Goal: Task Accomplishment & Management: Complete application form

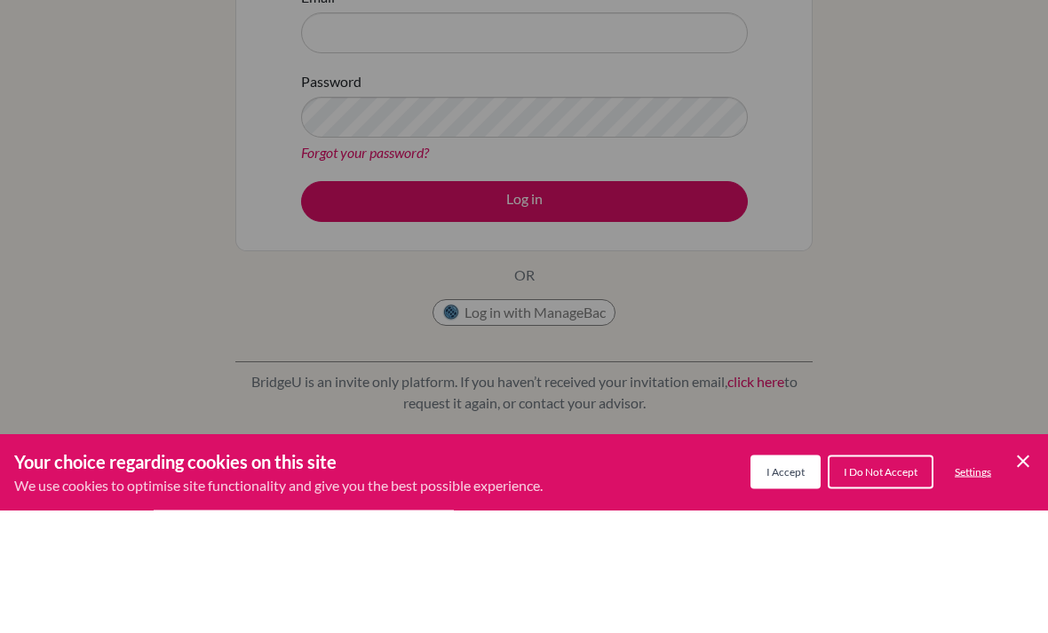
click at [931, 257] on div "Cookie Preferences" at bounding box center [524, 316] width 1048 height 633
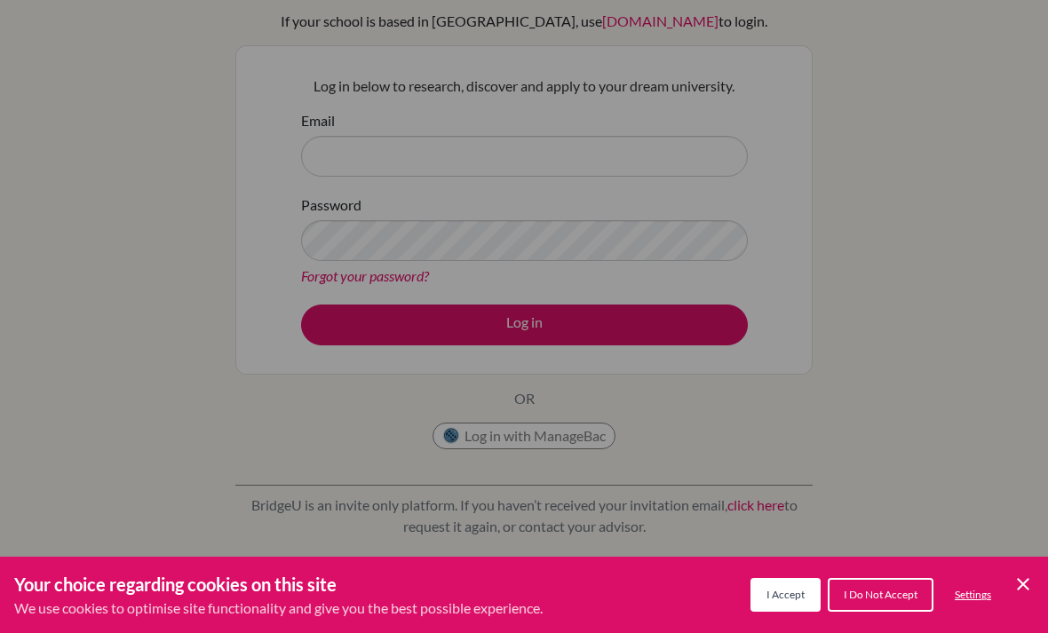
click at [627, 153] on div "Cookie Preferences" at bounding box center [524, 316] width 1048 height 633
click at [877, 593] on span "I Do Not Accept" at bounding box center [881, 594] width 74 height 13
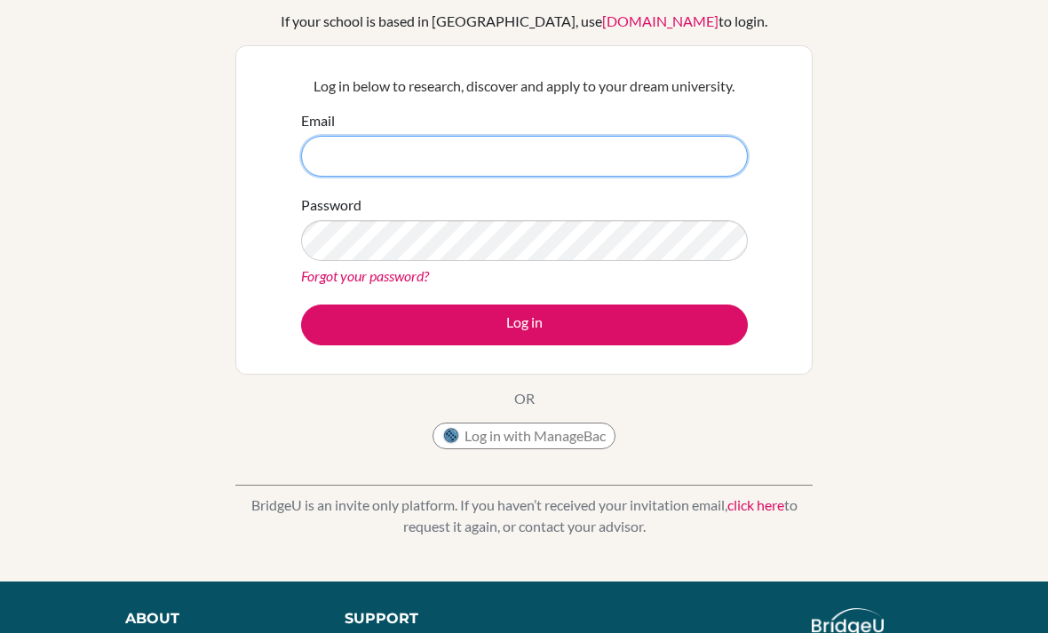
click at [662, 157] on input "Email" at bounding box center [524, 156] width 447 height 41
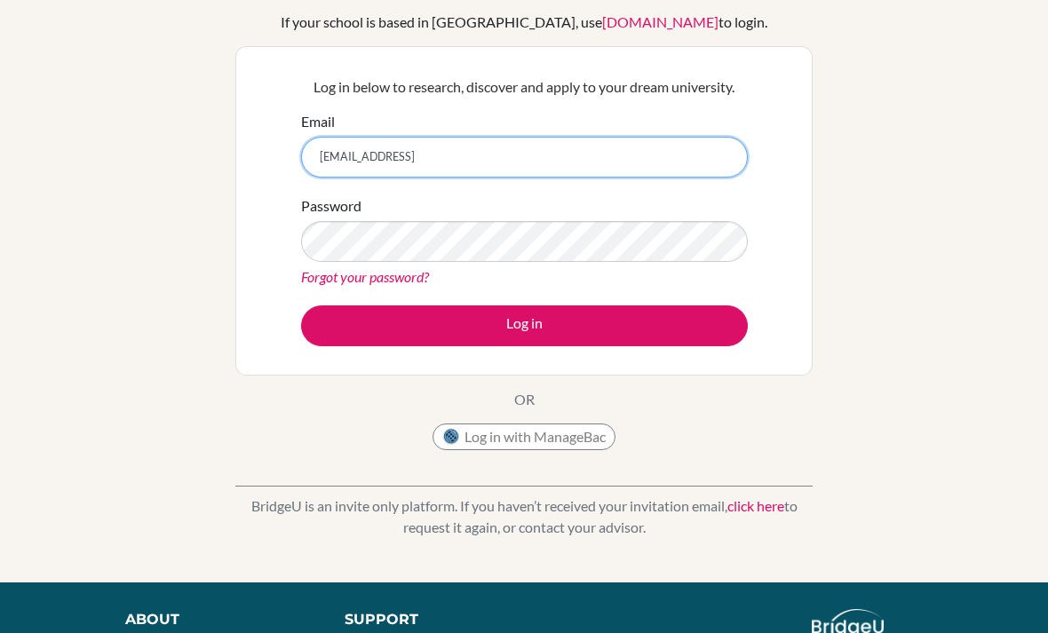
click at [540, 153] on input "meskfakhrawi@gmail" at bounding box center [524, 157] width 447 height 41
click at [540, 152] on input "meskfakhrawi@gmail" at bounding box center [524, 157] width 447 height 41
click at [531, 155] on input "meskfakhrawi@gmail" at bounding box center [524, 157] width 447 height 41
type input "m"
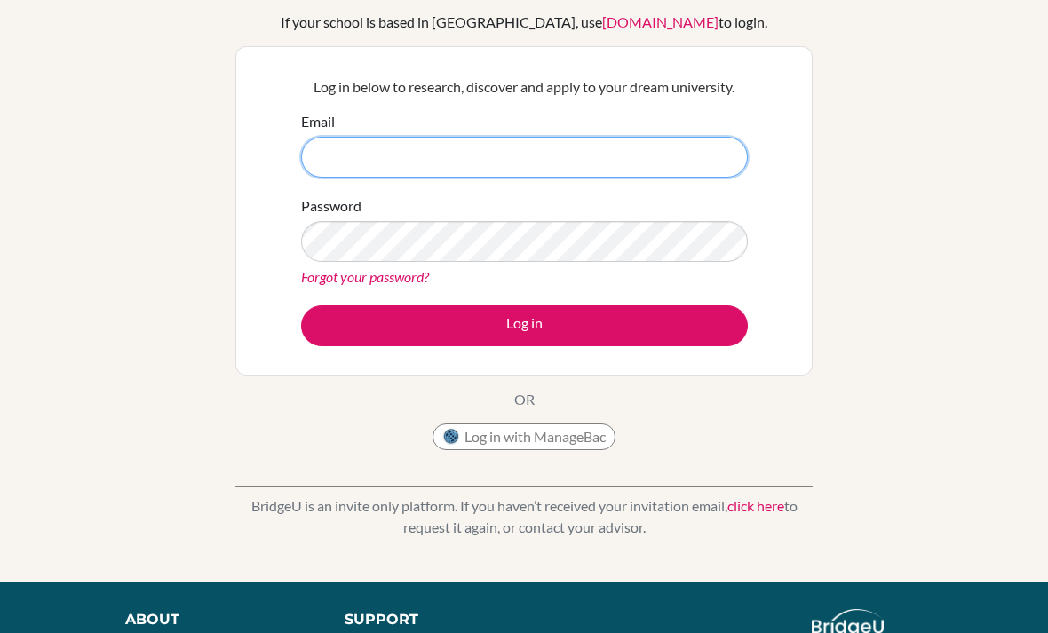
type input "[EMAIL_ADDRESS][DOMAIN_NAME]"
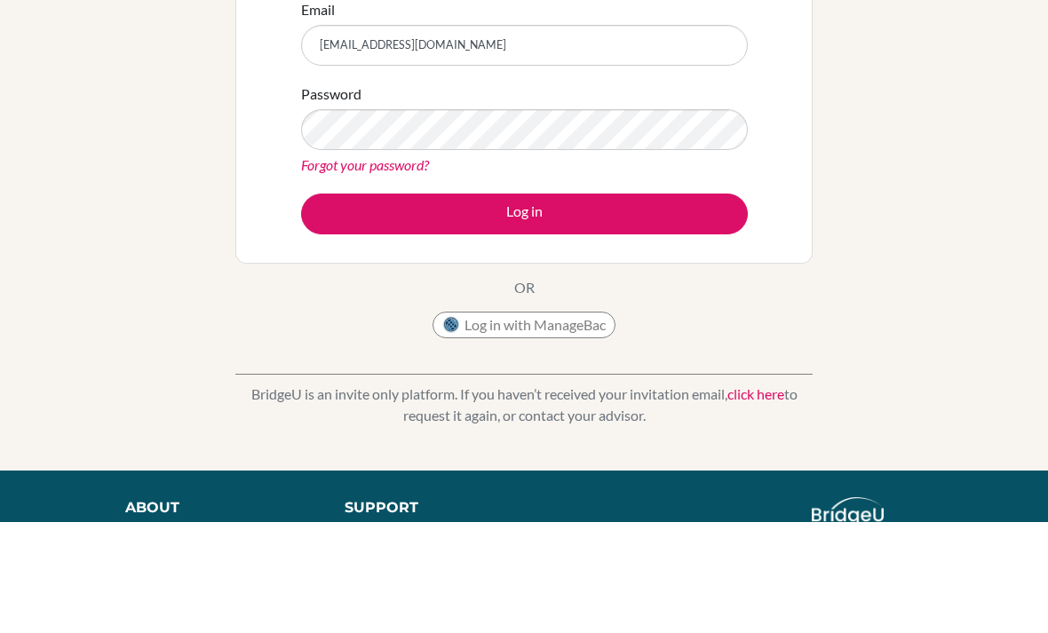
click at [535, 306] on button "Log in" at bounding box center [524, 326] width 447 height 41
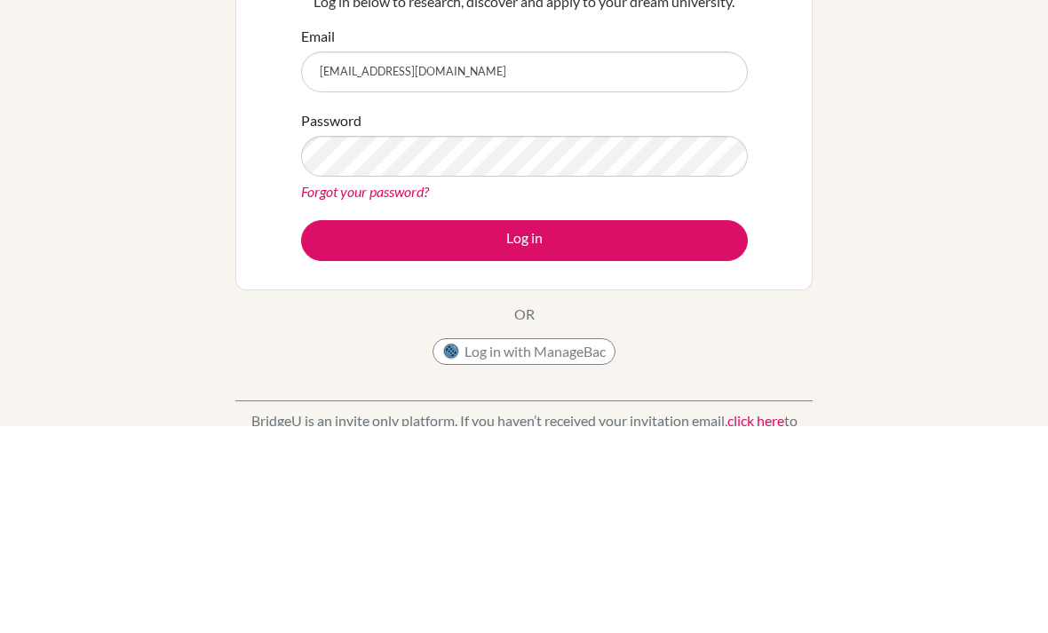
click at [600, 428] on button "Log in" at bounding box center [524, 448] width 447 height 41
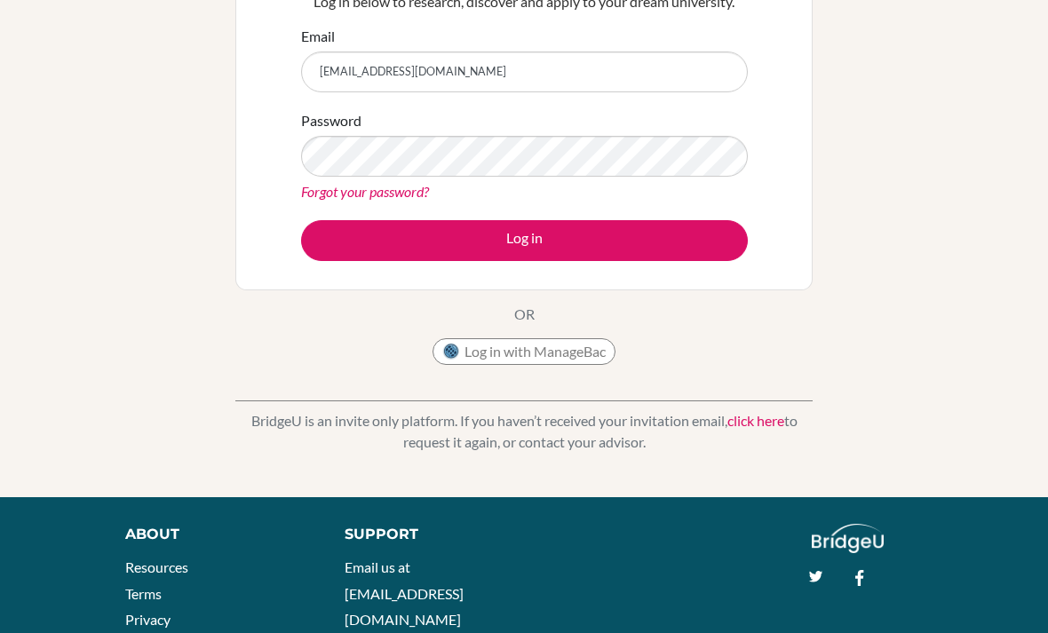
click at [573, 245] on button "Log in" at bounding box center [524, 240] width 447 height 41
